Goal: Task Accomplishment & Management: Complete application form

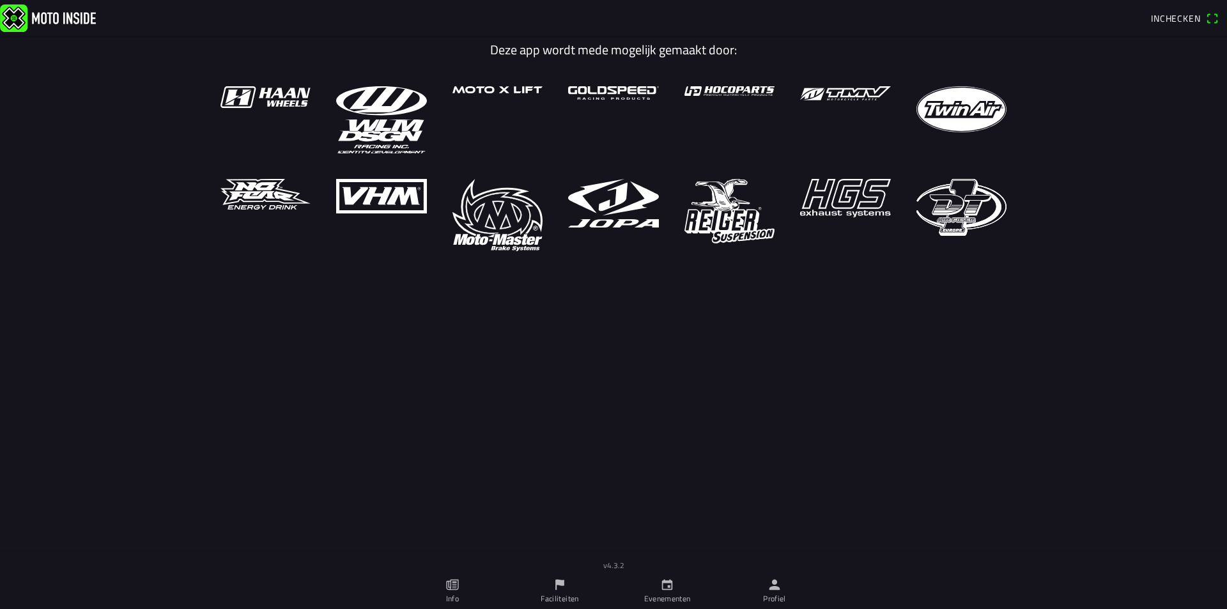
click at [791, 594] on link "Profiel" at bounding box center [774, 591] width 107 height 36
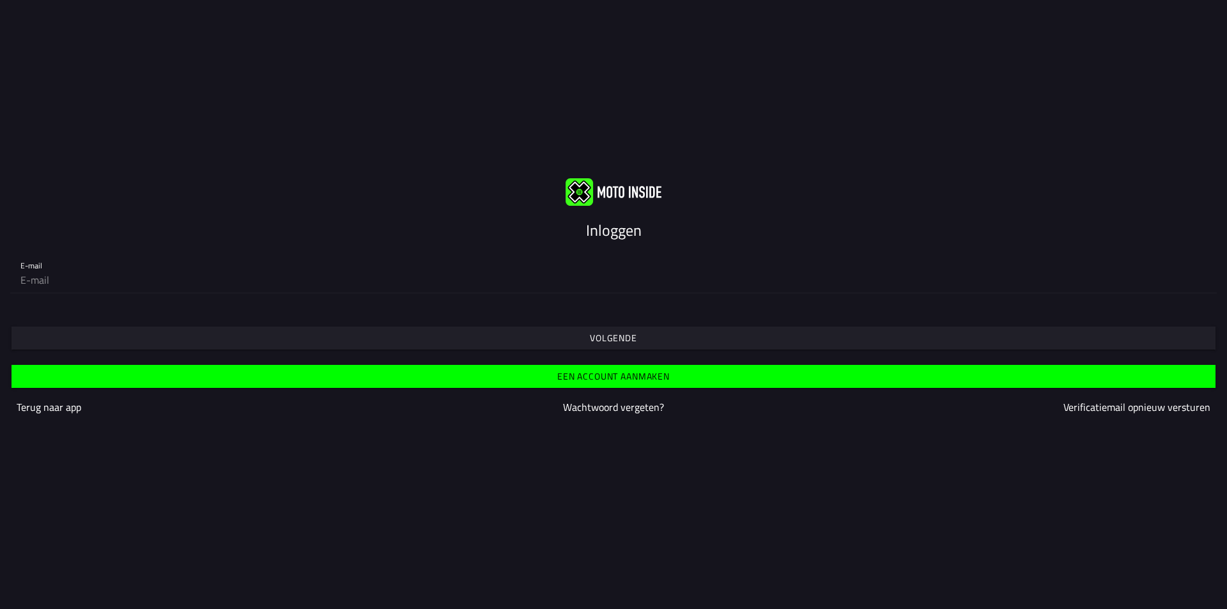
click at [0, 0] on slot "Een account aanmaken" at bounding box center [0, 0] width 0 height 0
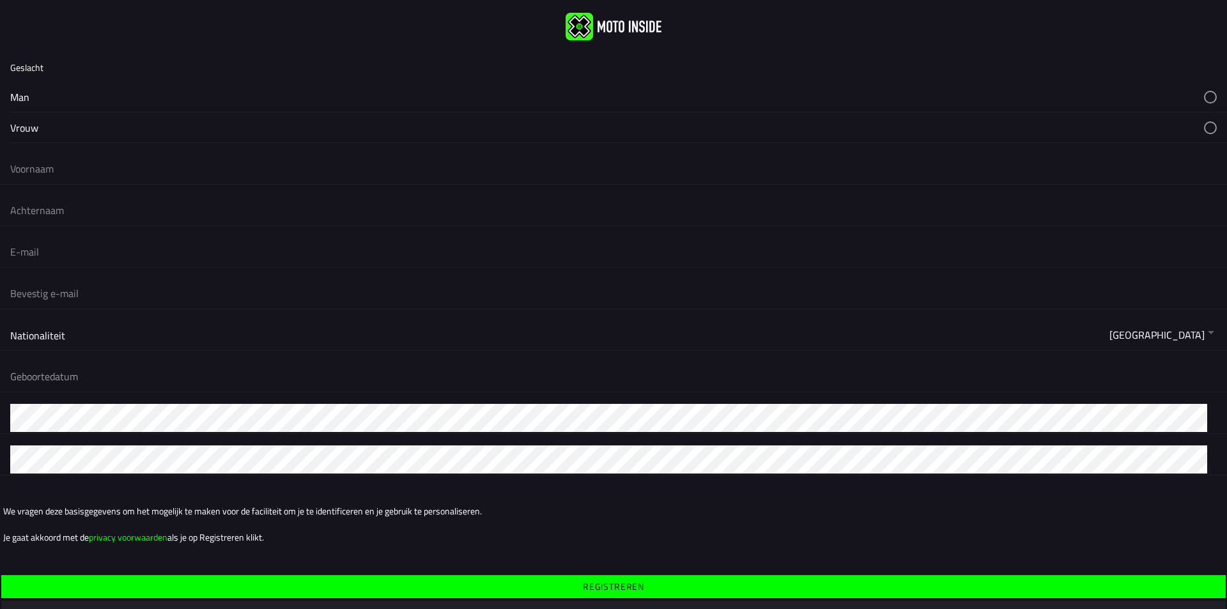
click at [73, 94] on button "button" at bounding box center [618, 97] width 1216 height 30
click at [65, 165] on input "text" at bounding box center [613, 169] width 1206 height 28
type input "[PERSON_NAME]"
type input "Schuurman"
type input "s"
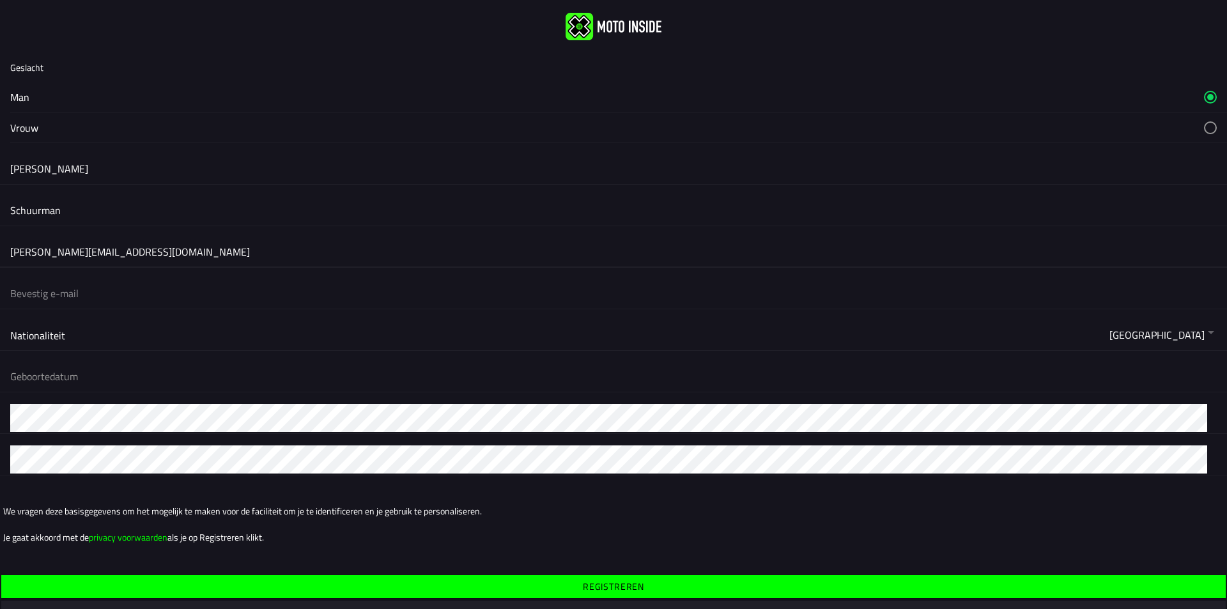
type input "[PERSON_NAME][EMAIL_ADDRESS][DOMAIN_NAME]"
click at [155, 375] on button "button" at bounding box center [618, 376] width 1216 height 31
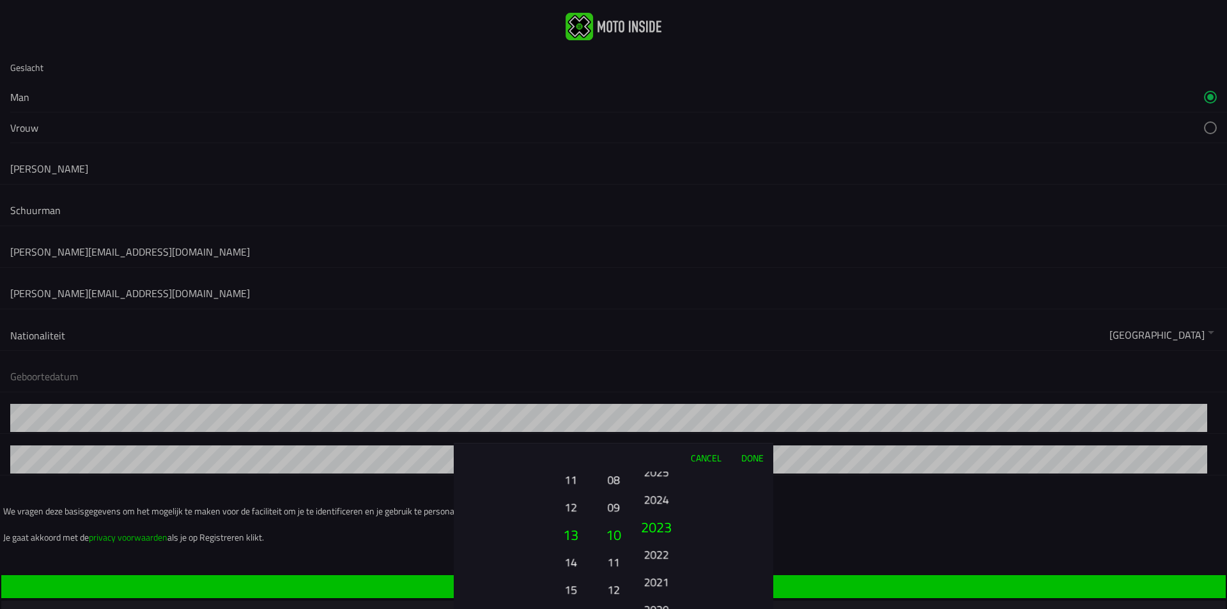
drag, startPoint x: 671, startPoint y: 555, endPoint x: 668, endPoint y: 506, distance: 48.7
click at [668, 513] on button "2023" at bounding box center [655, 526] width 43 height 27
drag, startPoint x: 661, startPoint y: 501, endPoint x: 664, endPoint y: 462, distance: 39.2
click at [664, 458] on div "Cancel Done 01 02 03 04 05 06 07 08 09 10 11 12 13 14 15 16 17 18 19 20 21 22 2…" at bounding box center [613, 526] width 319 height 166
drag, startPoint x: 661, startPoint y: 540, endPoint x: 654, endPoint y: 453, distance: 87.8
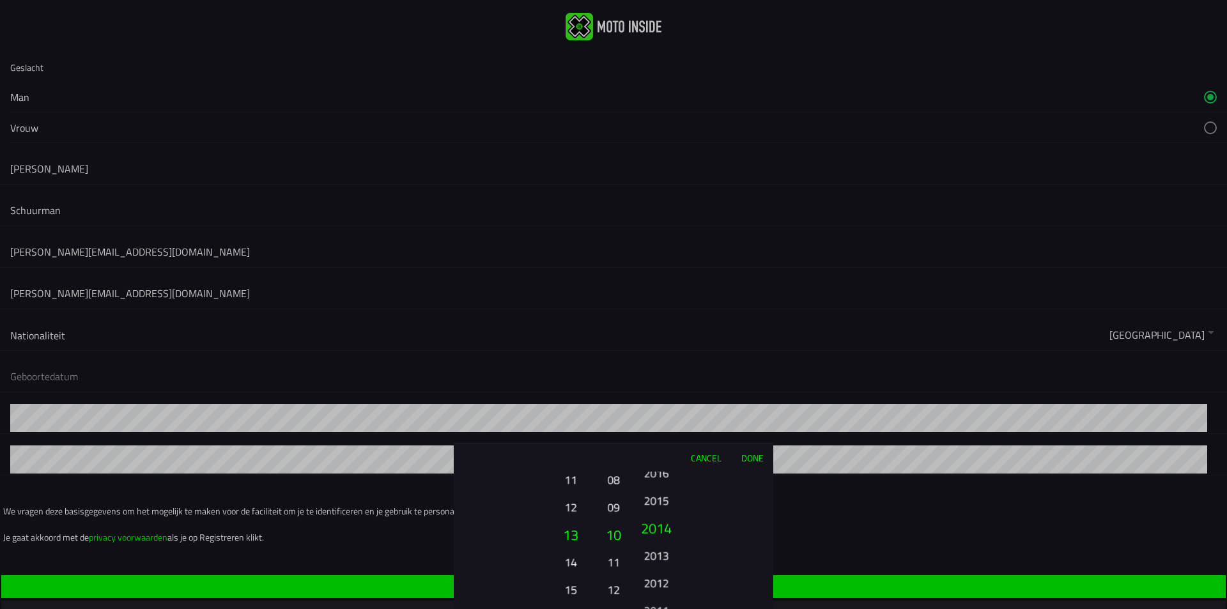
click at [654, 453] on div "Cancel Done 01 02 03 04 05 06 07 08 09 10 11 12 13 14 15 16 17 18 19 20 21 22 2…" at bounding box center [613, 526] width 319 height 166
drag, startPoint x: 654, startPoint y: 517, endPoint x: 655, endPoint y: 455, distance: 62.0
click at [655, 455] on div "Cancel Done 01 02 03 04 05 06 07 08 09 10 11 12 13 14 15 16 17 18 19 20 21 22 2…" at bounding box center [613, 526] width 319 height 166
drag, startPoint x: 652, startPoint y: 468, endPoint x: 652, endPoint y: 444, distance: 24.3
click at [652, 444] on div "Cancel Done 01 02 03 04 05 06 07 08 09 10 11 12 13 14 15 16 17 18 19 20 21 22 2…" at bounding box center [613, 526] width 319 height 166
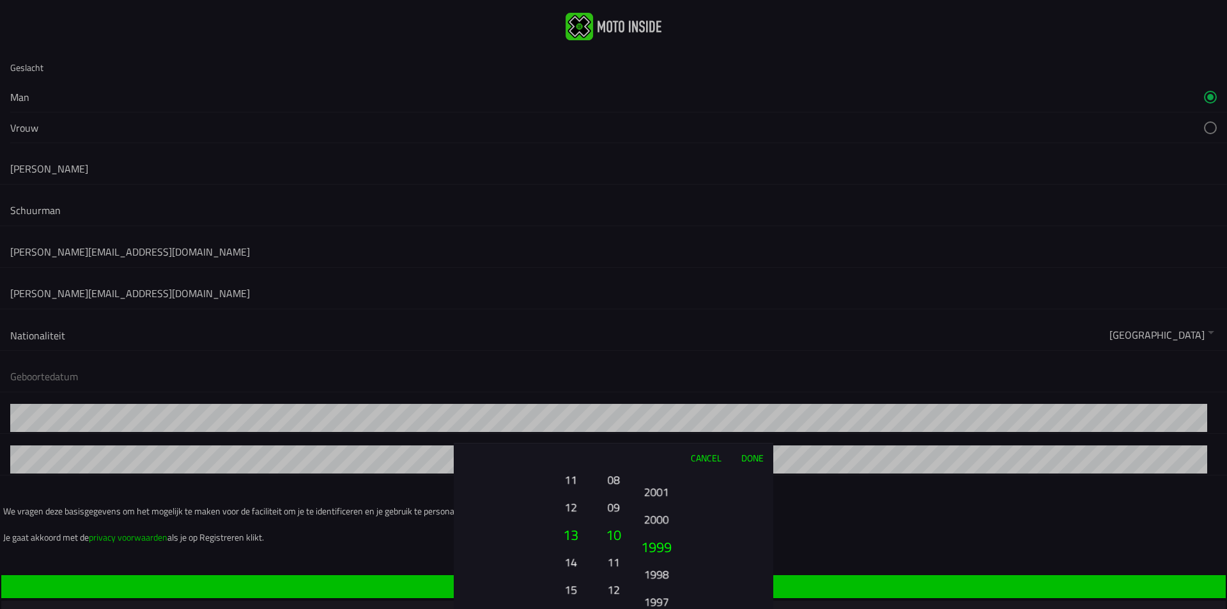
drag, startPoint x: 648, startPoint y: 452, endPoint x: 648, endPoint y: 443, distance: 9.6
click at [648, 443] on div "Cancel Done 01 02 03 04 05 06 07 08 09 10 11 12 13 14 15 16 17 18 19 20 21 22 2…" at bounding box center [613, 526] width 319 height 166
click at [661, 555] on ion-picker-column "2025 2024 2023 2022 2021 2020 2019 2018 2017 2016 2015 2014 2013 2012 2011 2010…" at bounding box center [701, 539] width 144 height 137
click at [658, 514] on button "1996" at bounding box center [655, 511] width 35 height 22
drag, startPoint x: 618, startPoint y: 556, endPoint x: 609, endPoint y: 472, distance: 84.8
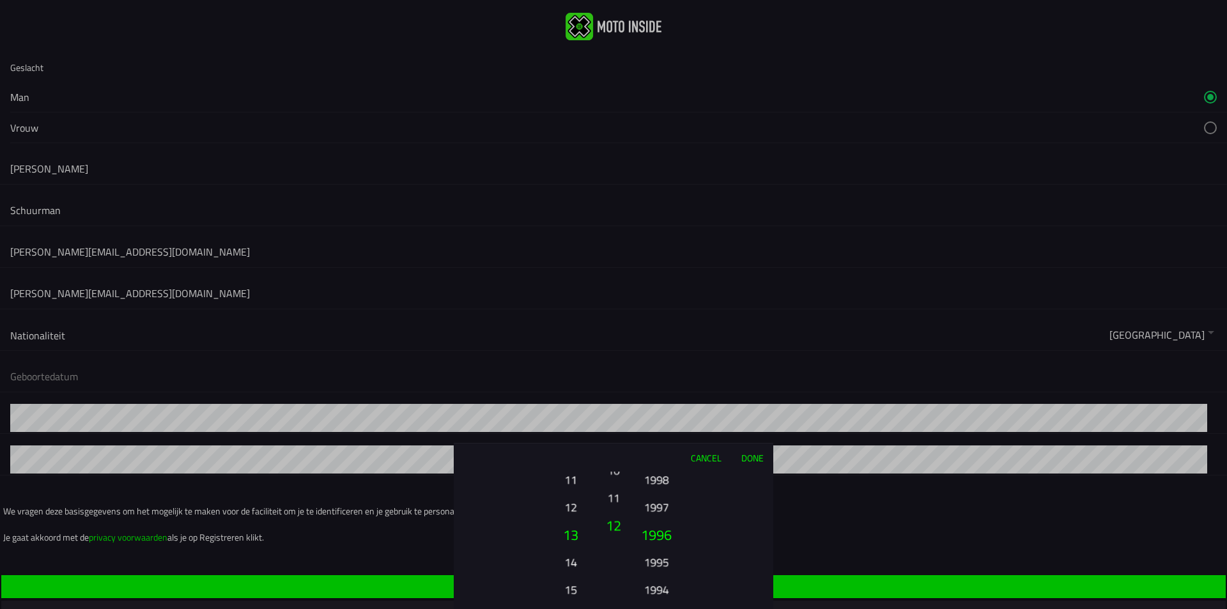
click at [609, 521] on div "01 02 03 04 05 06 07 08 09 10 11 12" at bounding box center [613, 589] width 22 height 137
drag, startPoint x: 614, startPoint y: 541, endPoint x: 614, endPoint y: 611, distance: 69.6
click at [614, 608] on html "Geslacht Man Vrouw [PERSON_NAME] [PERSON_NAME][EMAIL_ADDRESS][DOMAIN_NAME] [PER…" at bounding box center [613, 304] width 1227 height 609
click at [611, 517] on button "07" at bounding box center [613, 529] width 22 height 27
click at [611, 510] on button "06" at bounding box center [613, 507] width 18 height 22
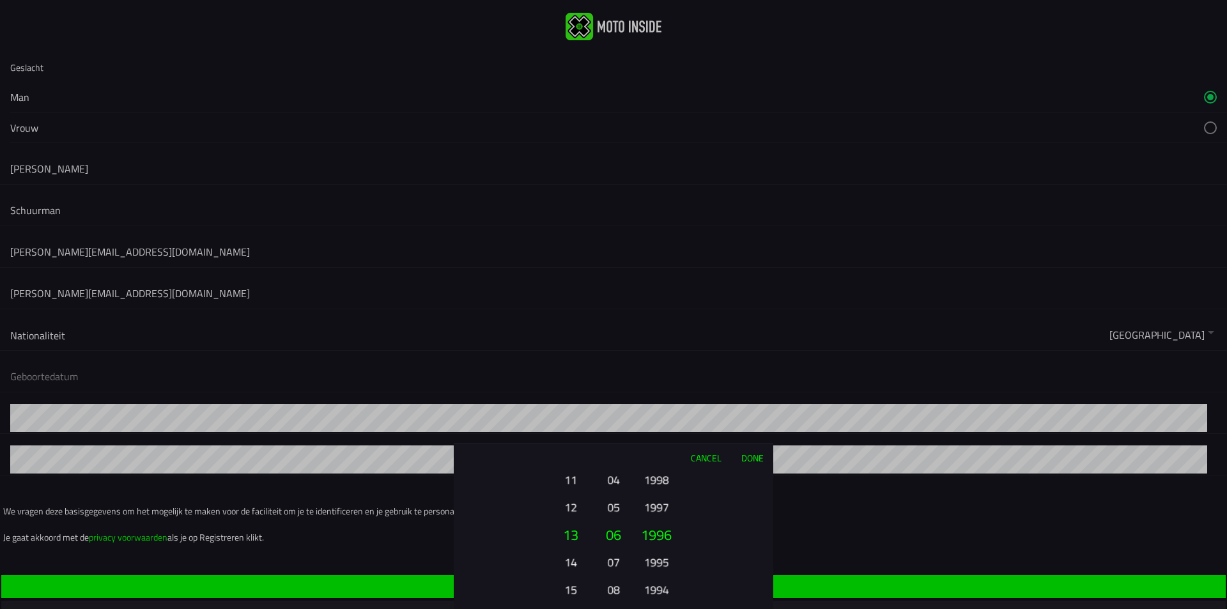
click at [563, 593] on button "15" at bounding box center [570, 589] width 35 height 22
click at [565, 586] on button "17" at bounding box center [570, 589] width 35 height 22
click at [571, 572] on button "18" at bounding box center [570, 562] width 35 height 22
click at [572, 555] on button "19" at bounding box center [570, 562] width 35 height 22
click at [572, 562] on button "20" at bounding box center [570, 562] width 35 height 22
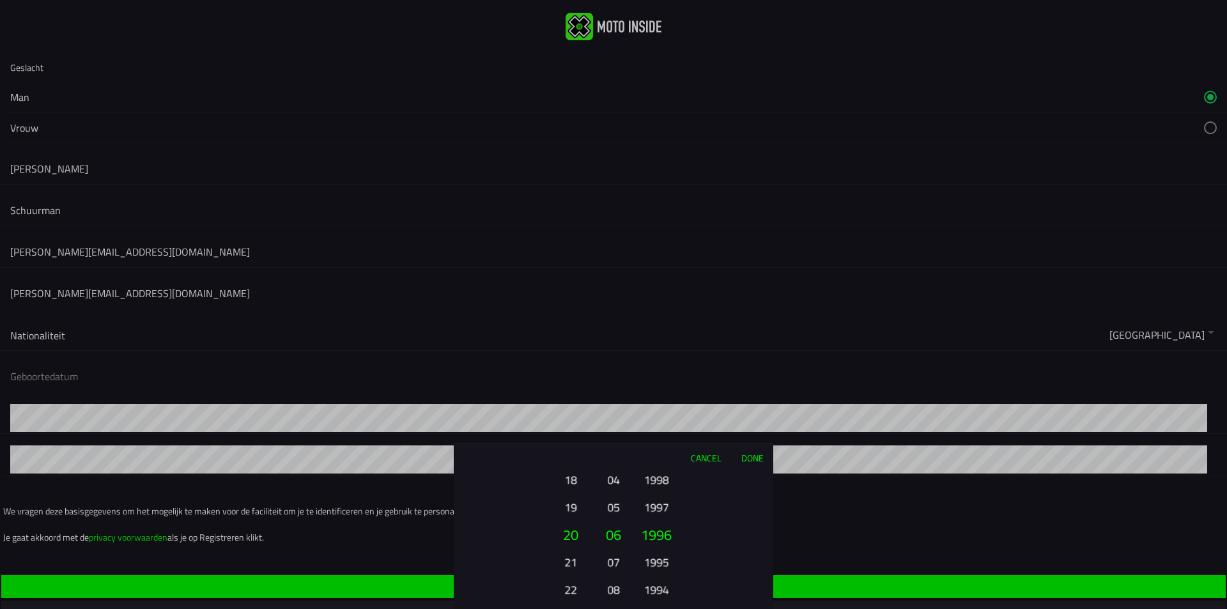
click at [757, 457] on button "Done" at bounding box center [752, 457] width 42 height 28
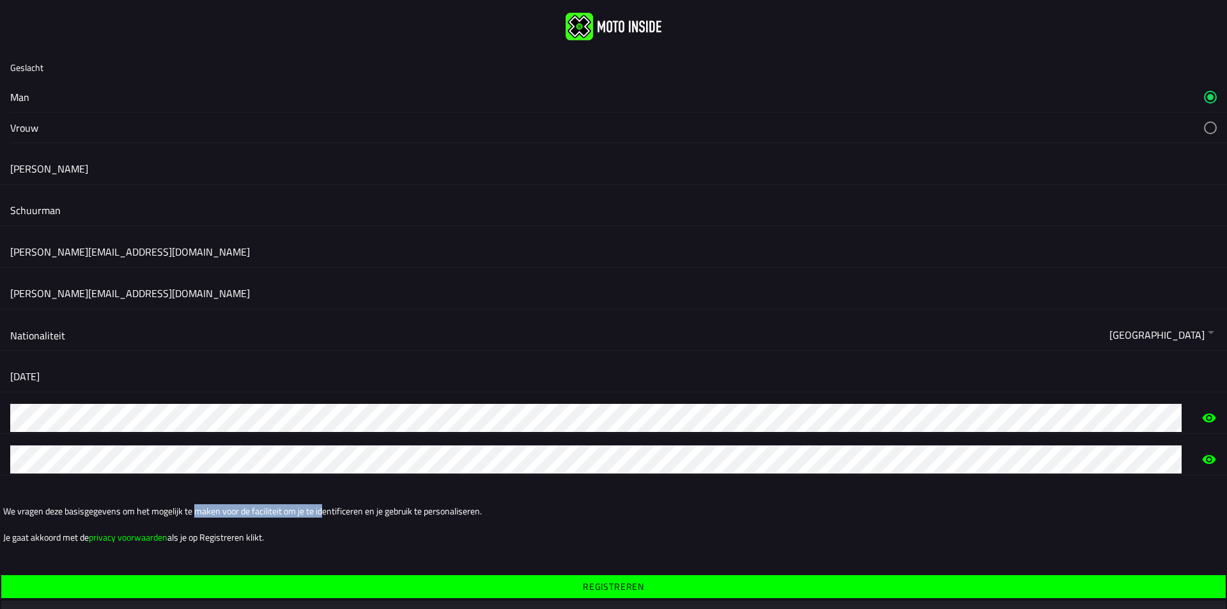
drag, startPoint x: 197, startPoint y: 509, endPoint x: 376, endPoint y: 496, distance: 179.3
click at [318, 487] on ion-grid "We vragen deze basisgegevens om het mogelijk te maken voor de faciliteit om je …" at bounding box center [613, 524] width 1227 height 77
click at [0, 0] on slot "We vragen deze basisgegevens om het mogelijk te maken voor de faciliteit om je …" at bounding box center [0, 0] width 0 height 0
click at [0, 0] on slot "Registreren" at bounding box center [0, 0] width 0 height 0
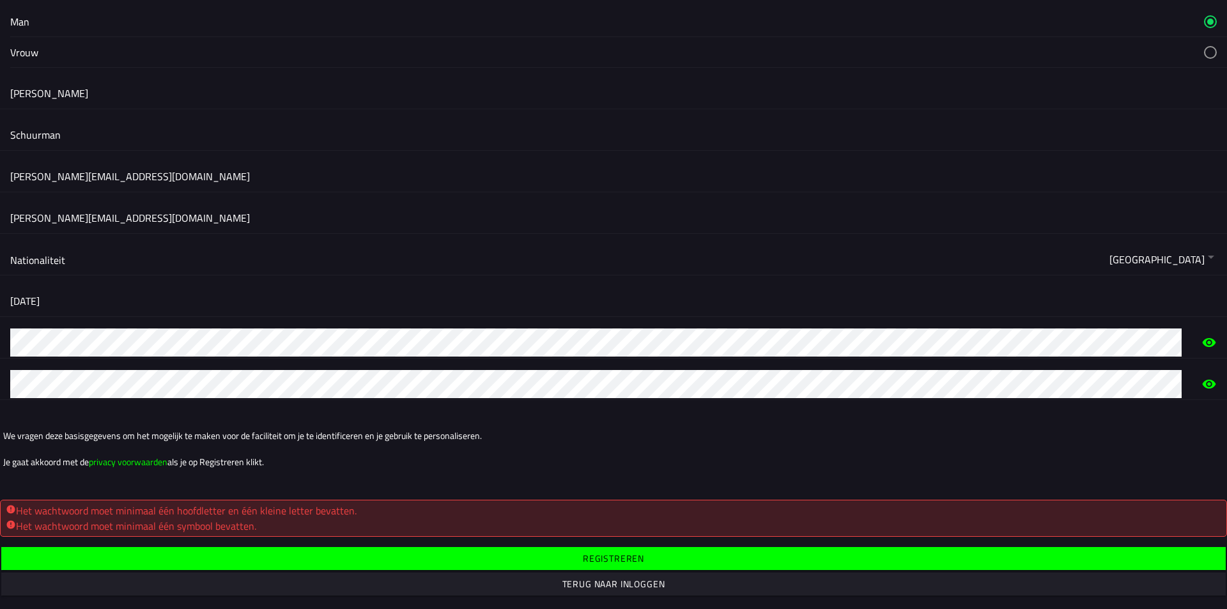
scroll to position [77, 0]
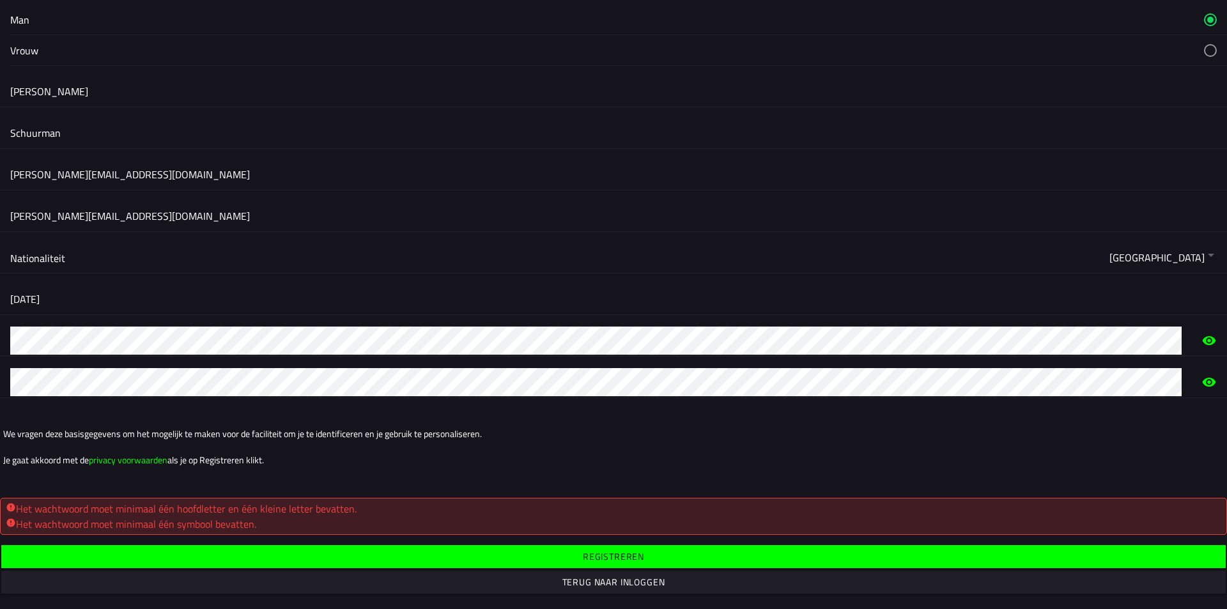
click at [0, 330] on html "Geslacht Man Vrouw [PERSON_NAME] [PERSON_NAME][EMAIL_ADDRESS][DOMAIN_NAME] [PER…" at bounding box center [613, 304] width 1227 height 609
click at [0, 350] on html "Geslacht Man Vrouw [PERSON_NAME] [PERSON_NAME][EMAIL_ADDRESS][DOMAIN_NAME] [PER…" at bounding box center [613, 304] width 1227 height 609
click at [676, 559] on span "button" at bounding box center [613, 556] width 1204 height 23
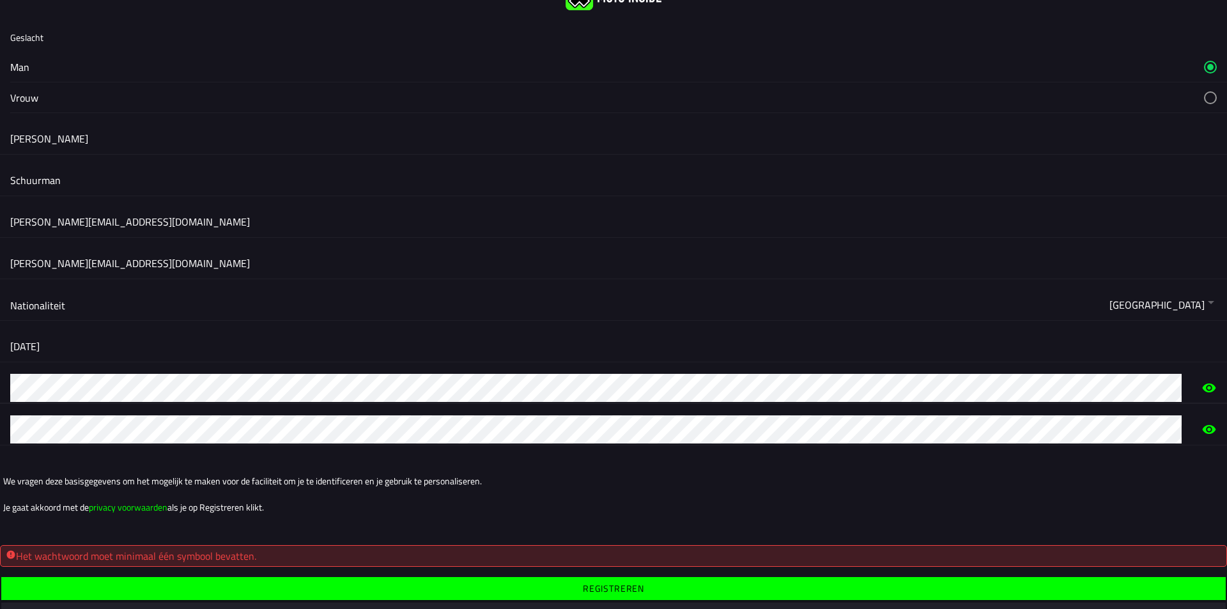
click at [0, 386] on html "Geslacht Man Vrouw [PERSON_NAME] [PERSON_NAME][EMAIL_ADDRESS][DOMAIN_NAME] [PER…" at bounding box center [613, 304] width 1227 height 609
click at [1205, 381] on icon "eye" at bounding box center [1208, 387] width 15 height 31
click at [1201, 388] on icon "eye" at bounding box center [1208, 387] width 15 height 31
click at [1202, 388] on icon "eye" at bounding box center [1208, 387] width 13 height 9
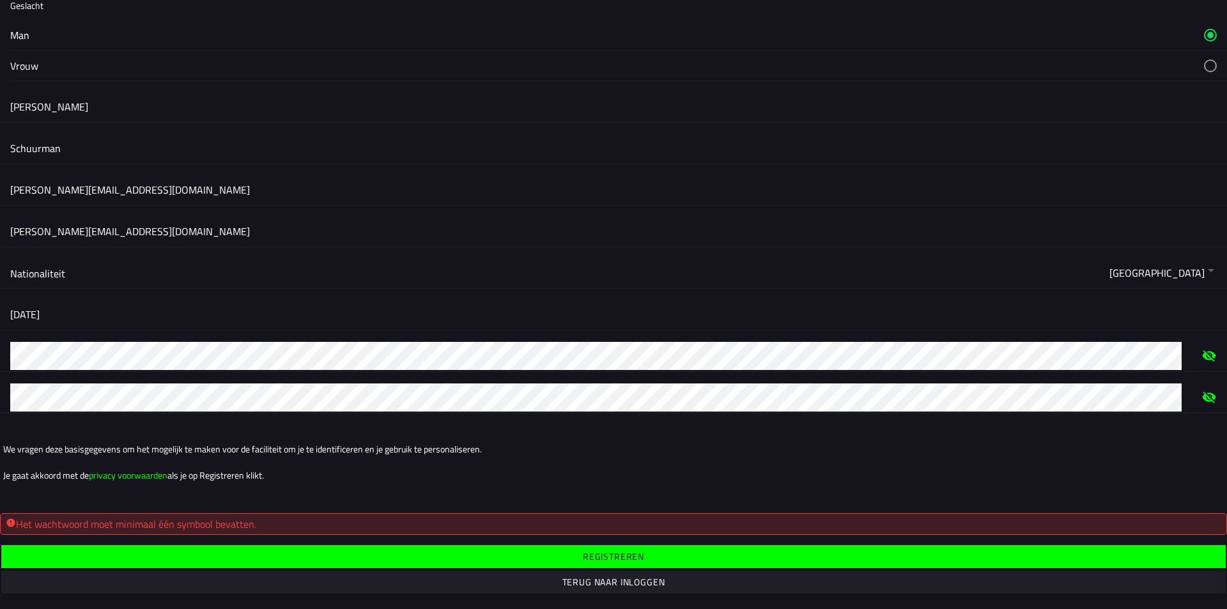
click at [0, 0] on slot "Registreren" at bounding box center [0, 0] width 0 height 0
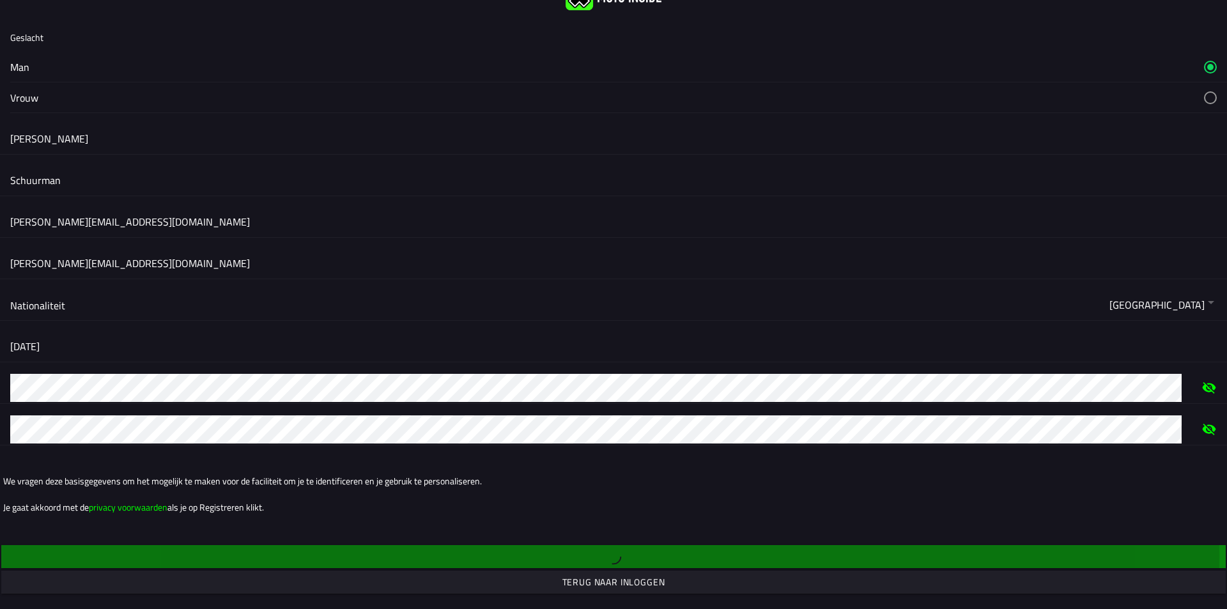
scroll to position [0, 0]
